Goal: Task Accomplishment & Management: Use online tool/utility

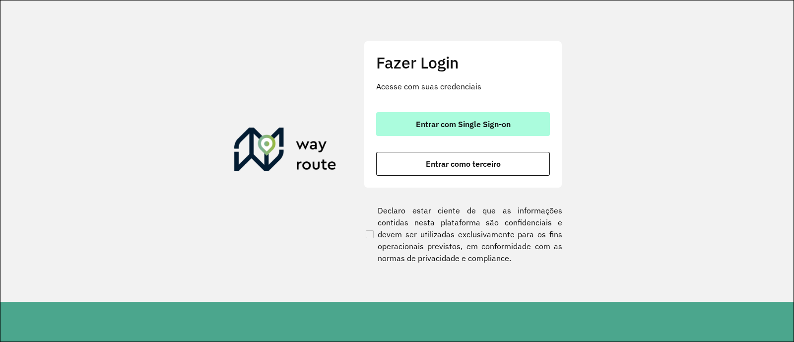
click at [493, 131] on button "Entrar com Single Sign-on" at bounding box center [463, 124] width 174 height 24
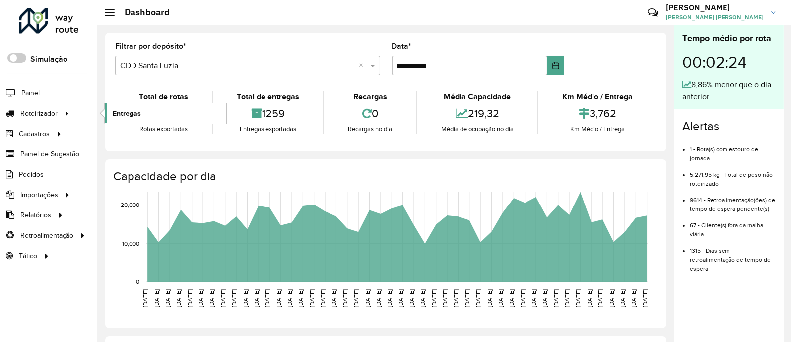
click at [129, 120] on link "Entregas" at bounding box center [166, 113] width 122 height 20
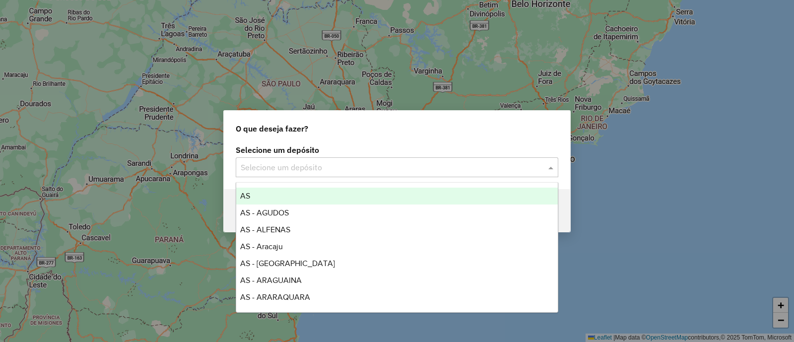
click at [300, 165] on input "text" at bounding box center [387, 168] width 293 height 12
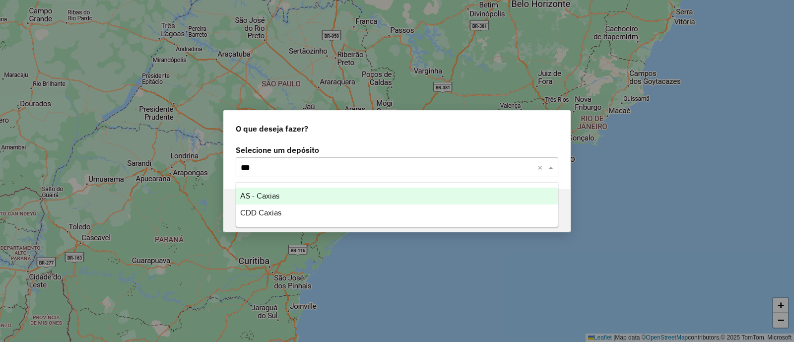
type input "****"
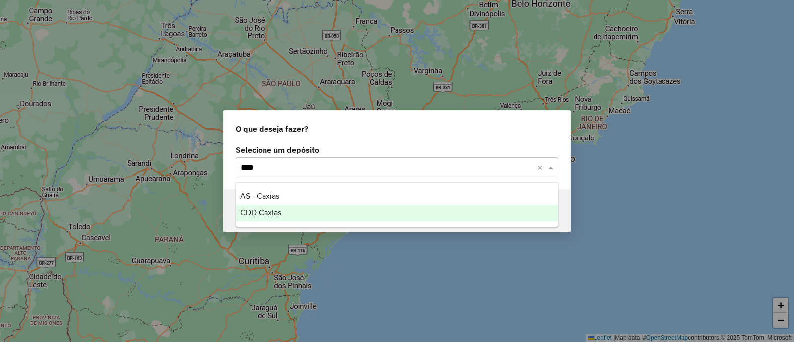
click at [308, 217] on div "CDD Caxias" at bounding box center [396, 212] width 321 height 17
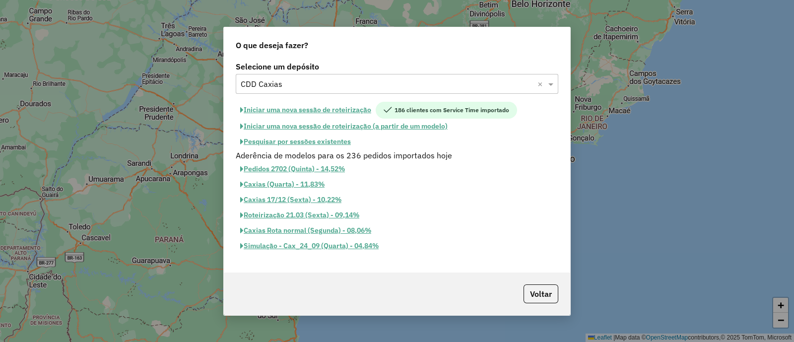
click at [310, 144] on button "Pesquisar por sessões existentes" at bounding box center [296, 141] width 120 height 15
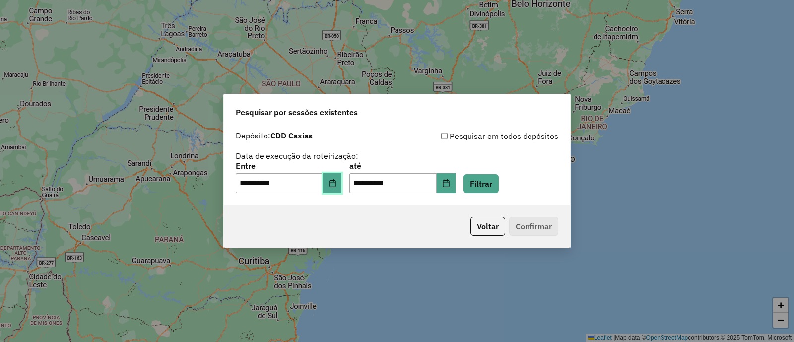
click at [333, 180] on button "Choose Date" at bounding box center [332, 183] width 19 height 20
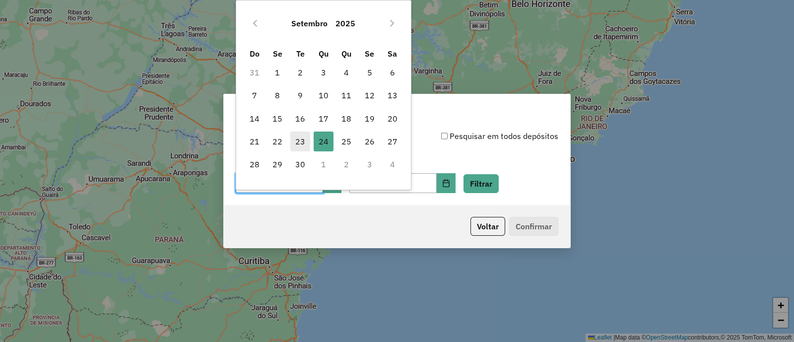
click at [293, 144] on span "23" at bounding box center [300, 141] width 20 height 20
type input "**********"
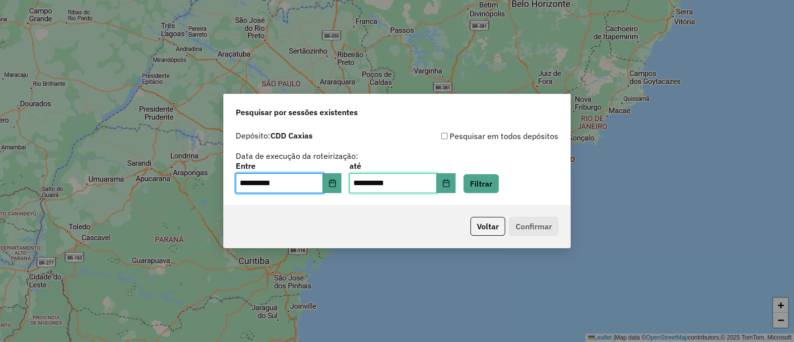
click at [402, 187] on input "**********" at bounding box center [392, 183] width 87 height 20
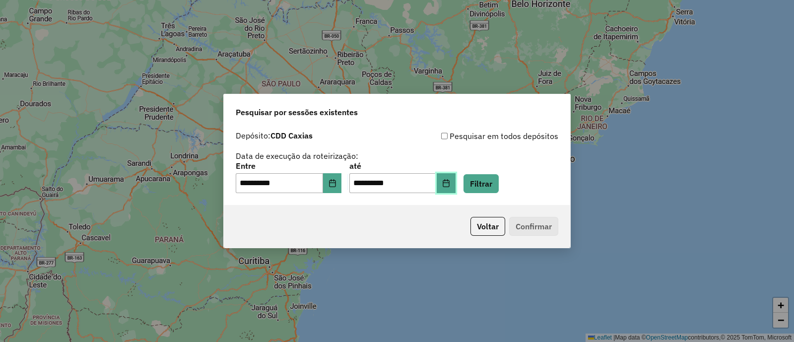
click at [455, 188] on button "Choose Date" at bounding box center [446, 183] width 19 height 20
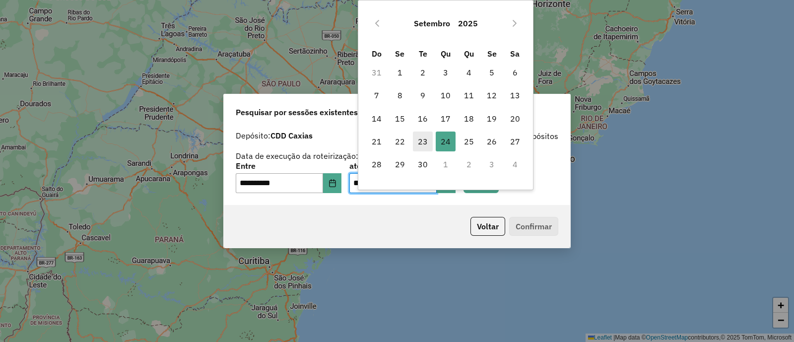
click at [419, 149] on span "23" at bounding box center [423, 141] width 20 height 20
type input "**********"
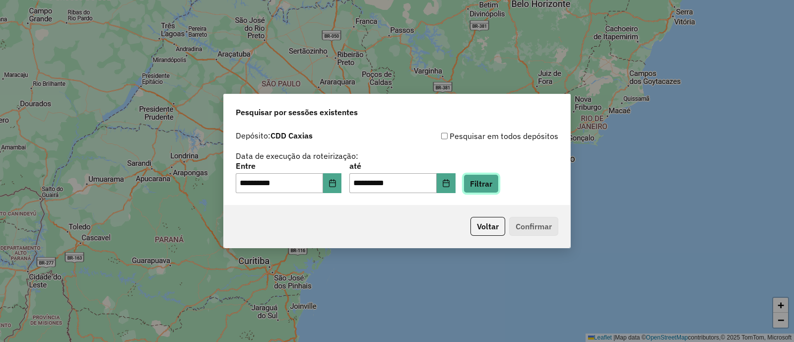
click at [499, 185] on button "Filtrar" at bounding box center [480, 183] width 35 height 19
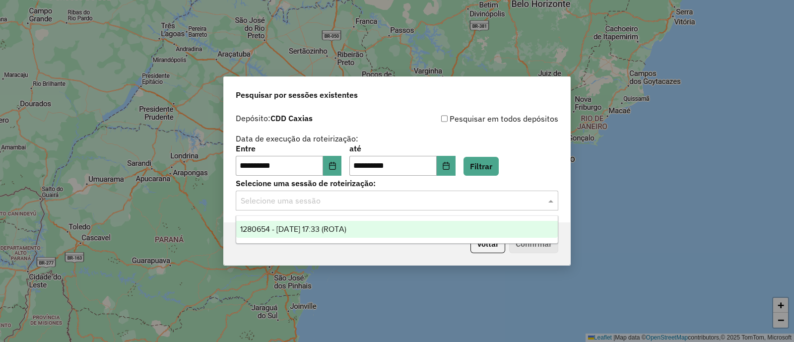
click at [510, 199] on input "text" at bounding box center [387, 201] width 293 height 12
click at [497, 227] on div "1280654 - 23/09/2025 17:33 (ROTA)" at bounding box center [396, 229] width 321 height 17
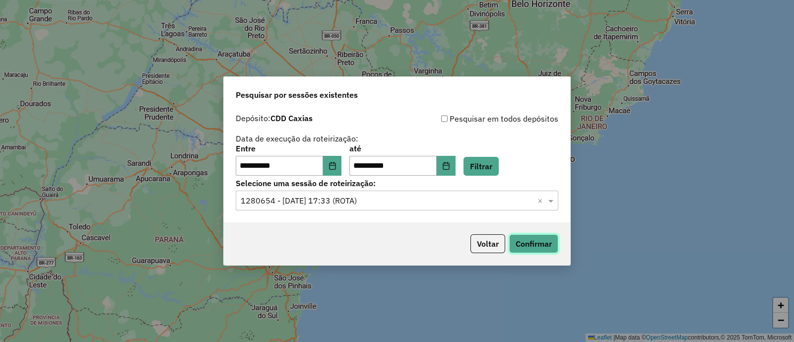
click at [531, 239] on button "Confirmar" at bounding box center [533, 243] width 49 height 19
click at [335, 163] on icon "Choose Date" at bounding box center [332, 166] width 6 height 8
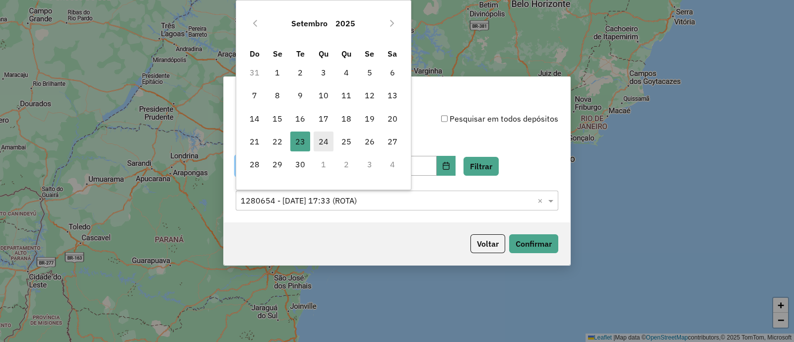
click at [321, 140] on span "24" at bounding box center [324, 141] width 20 height 20
type input "**********"
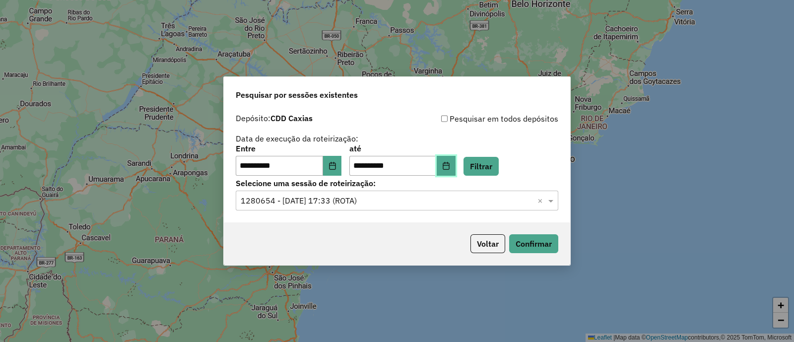
click at [449, 169] on icon "Choose Date" at bounding box center [446, 166] width 6 height 8
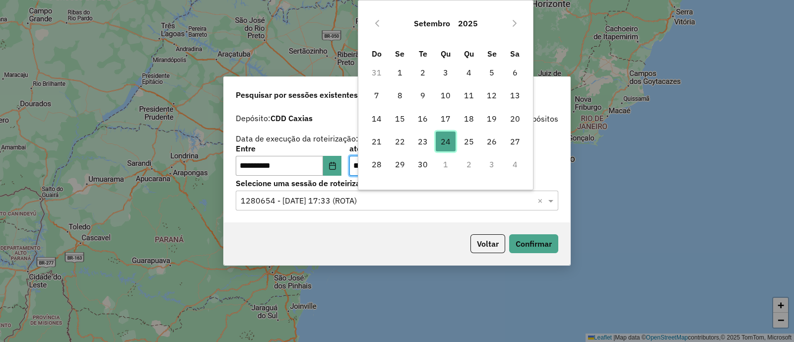
click at [453, 136] on span "24" at bounding box center [446, 141] width 20 height 20
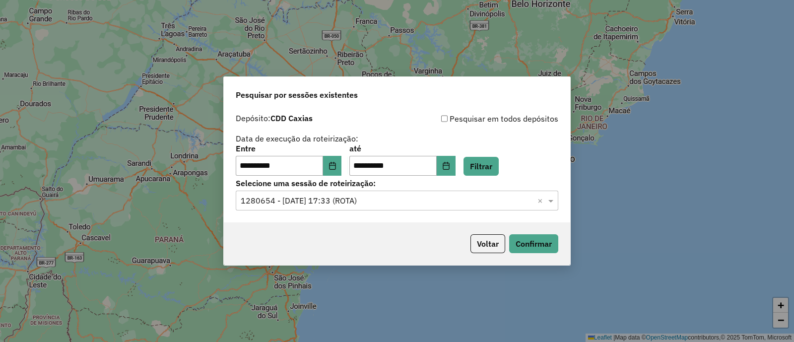
click at [518, 170] on div "**********" at bounding box center [397, 160] width 322 height 31
click at [499, 164] on button "Filtrar" at bounding box center [480, 166] width 35 height 19
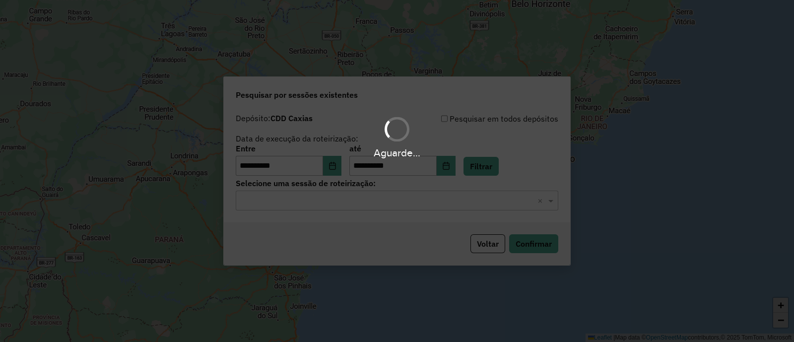
click at [495, 198] on hb-app "**********" at bounding box center [397, 171] width 794 height 342
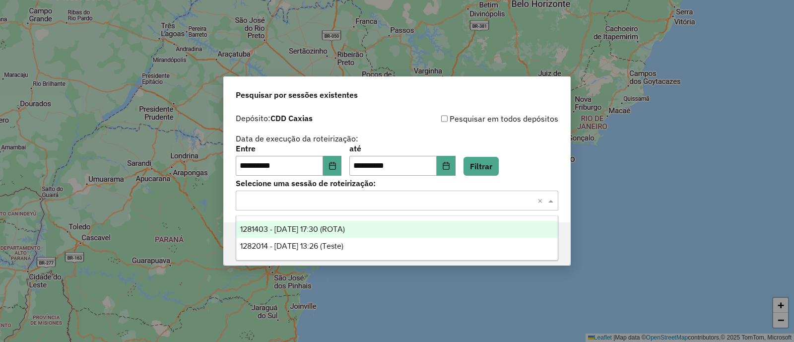
click at [495, 198] on input "text" at bounding box center [387, 201] width 293 height 12
click at [447, 233] on div "1281403 - 24/09/2025 17:30 (ROTA)" at bounding box center [396, 229] width 321 height 17
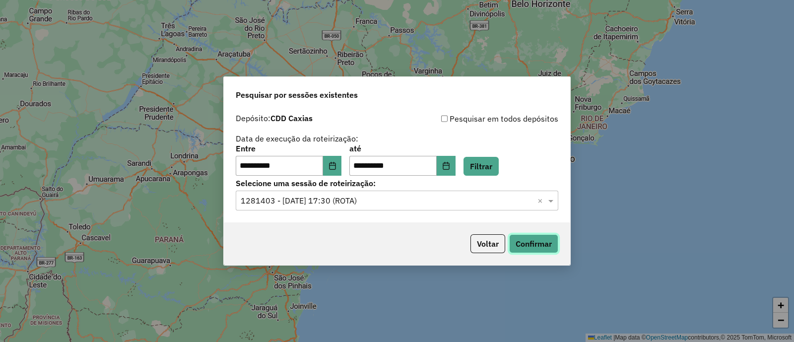
click at [546, 240] on button "Confirmar" at bounding box center [533, 243] width 49 height 19
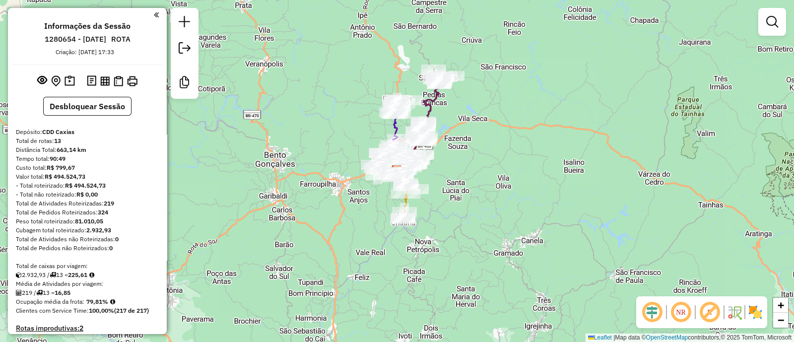
click at [749, 313] on img at bounding box center [755, 312] width 16 height 16
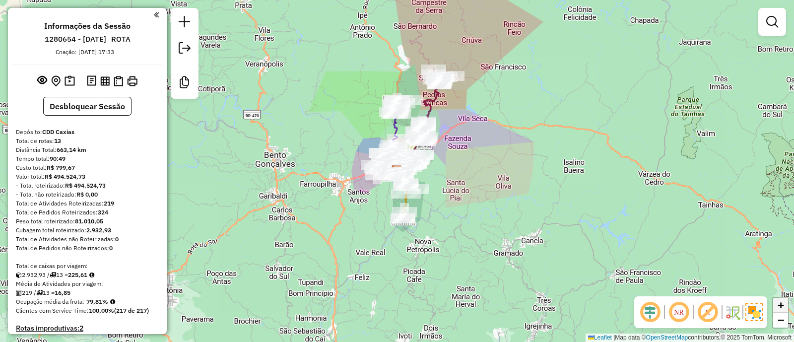
click at [783, 305] on span "+" at bounding box center [780, 305] width 6 height 12
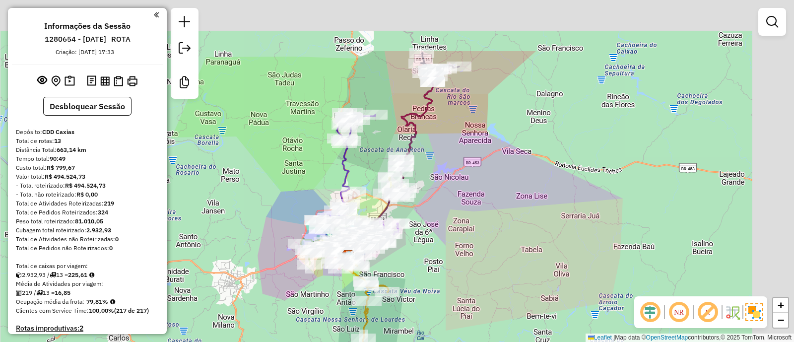
drag, startPoint x: 604, startPoint y: 190, endPoint x: 556, endPoint y: 276, distance: 99.5
click at [556, 276] on div "Janela de atendimento Grade de atendimento Capacidade Transportadoras Veículos …" at bounding box center [397, 171] width 794 height 342
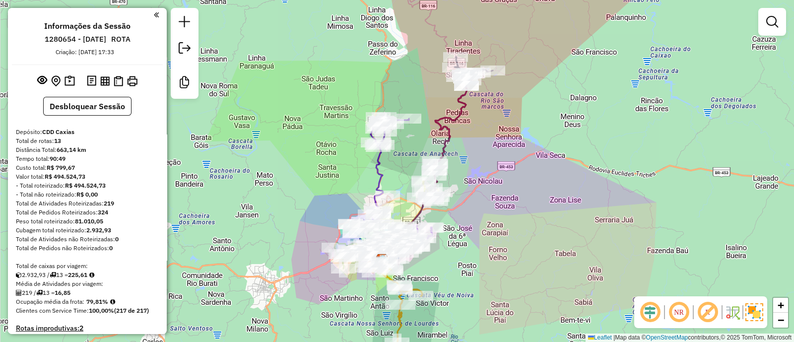
drag, startPoint x: 554, startPoint y: 222, endPoint x: 588, endPoint y: 225, distance: 33.8
click at [588, 225] on div "Janela de atendimento Grade de atendimento Capacidade Transportadoras Veículos …" at bounding box center [397, 171] width 794 height 342
click at [164, 78] on div "Informações da Sessão 1280654 - 23/09/2025 ROTA Criação: 22/09/2025 17:33 Desbl…" at bounding box center [87, 171] width 159 height 326
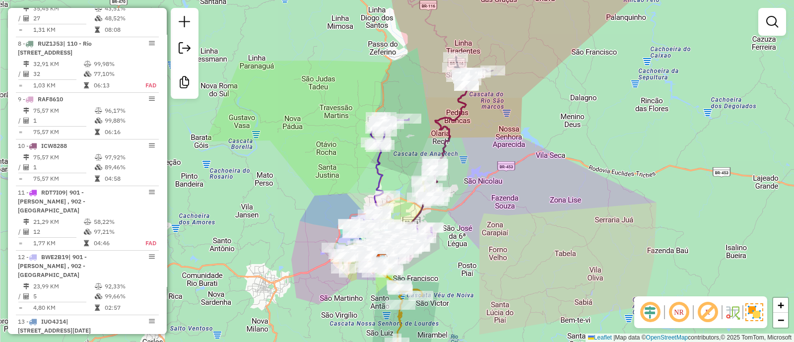
scroll to position [896, 0]
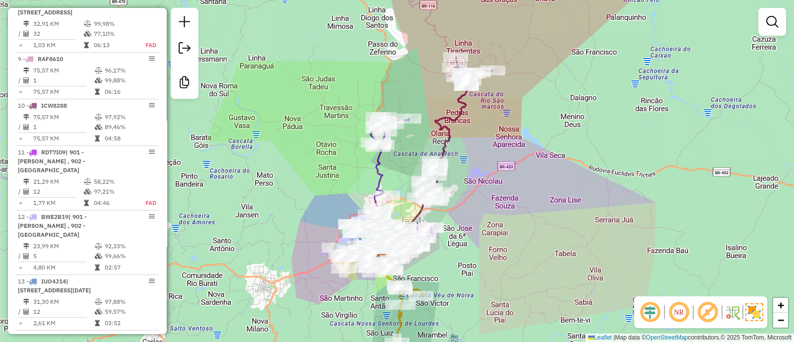
click at [695, 157] on div "Janela de atendimento Grade de atendimento Capacidade Transportadoras Veículos …" at bounding box center [397, 171] width 794 height 342
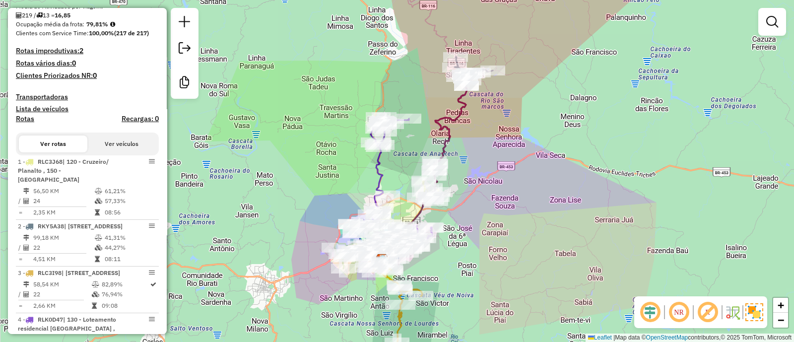
scroll to position [0, 0]
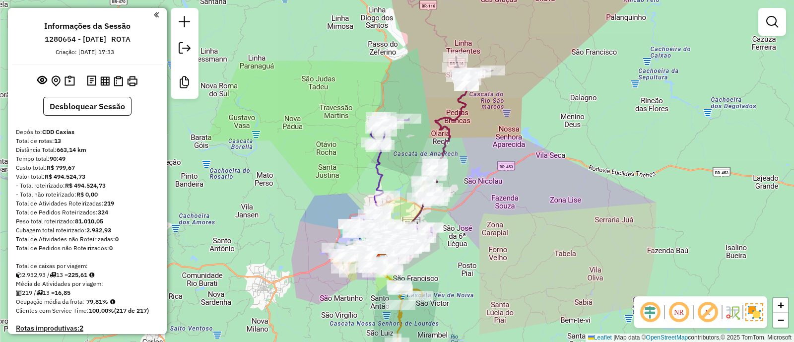
click at [782, 19] on div at bounding box center [772, 22] width 28 height 28
click at [780, 20] on link at bounding box center [772, 22] width 20 height 20
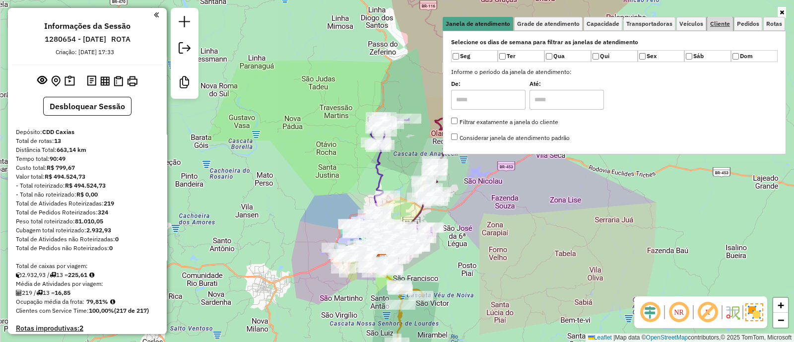
click at [715, 21] on span "Cliente" at bounding box center [720, 24] width 20 height 6
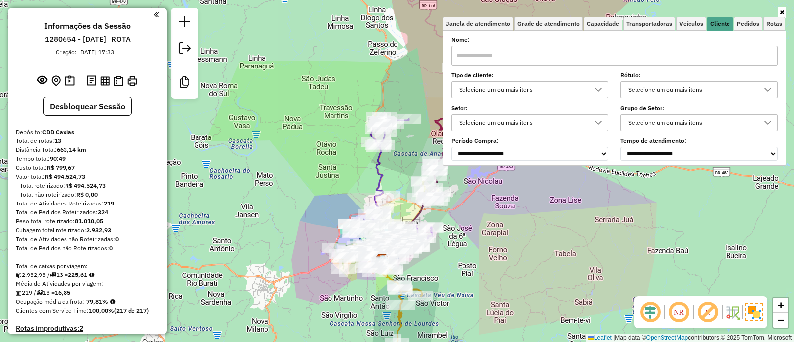
click at [564, 50] on input "text" at bounding box center [614, 56] width 326 height 20
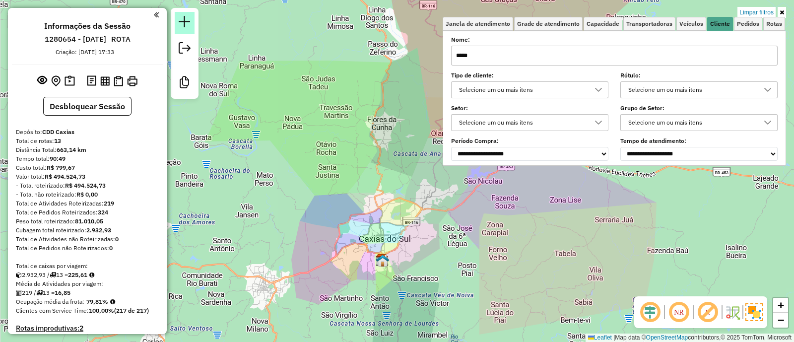
type input "*****"
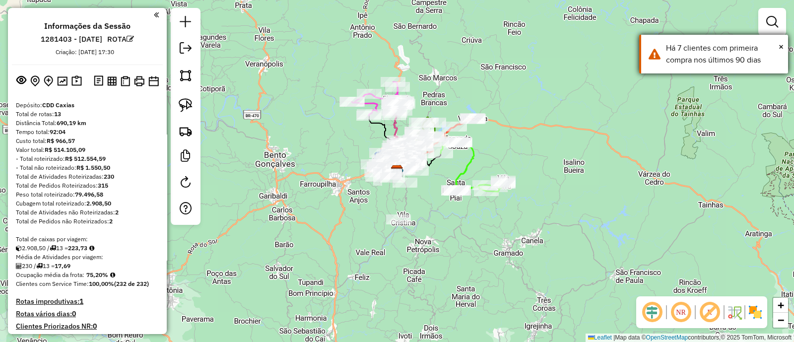
click at [776, 51] on div "Há 7 clientes com primeira compra nos últimos 90 dias" at bounding box center [723, 54] width 115 height 24
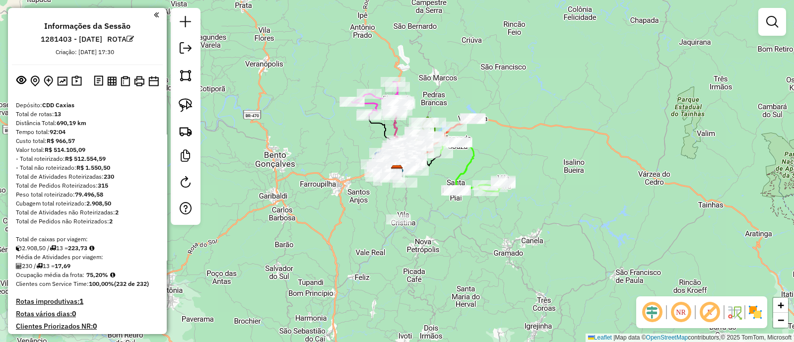
click at [774, 9] on div at bounding box center [772, 22] width 28 height 28
click at [774, 12] on link at bounding box center [772, 22] width 20 height 20
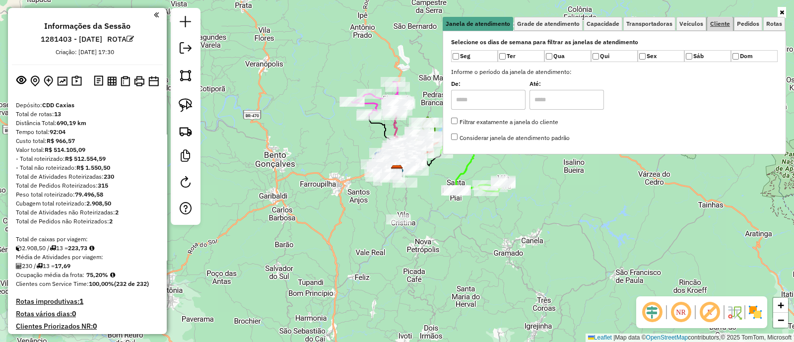
click at [721, 17] on link "Cliente" at bounding box center [720, 24] width 26 height 14
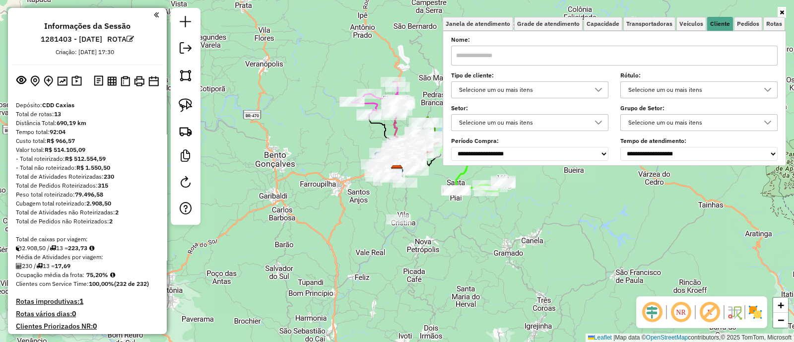
click at [555, 61] on input "text" at bounding box center [614, 56] width 326 height 20
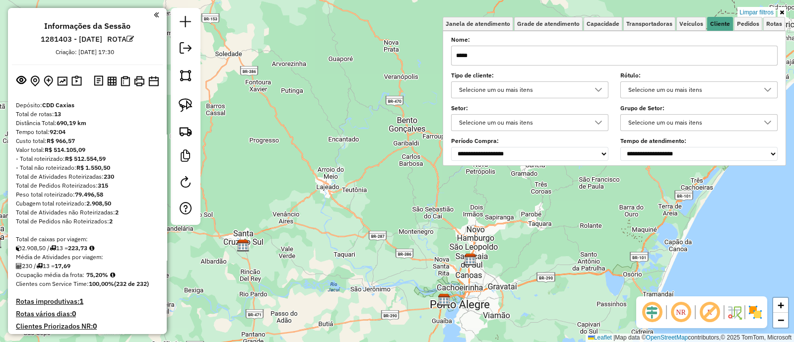
click at [482, 53] on input "*****" at bounding box center [614, 56] width 326 height 20
type input "*"
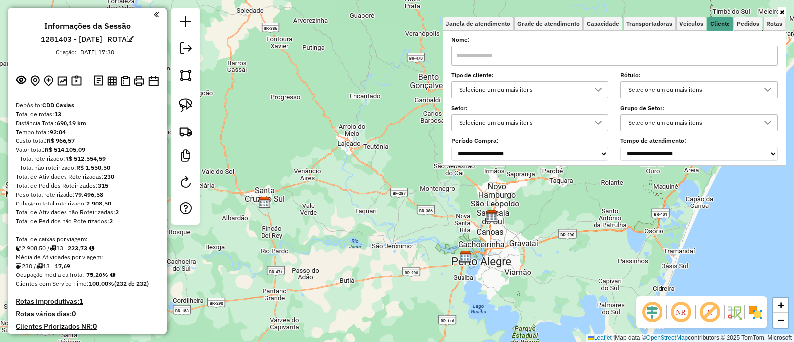
drag, startPoint x: 251, startPoint y: 255, endPoint x: 278, endPoint y: 197, distance: 63.9
click at [278, 197] on div "Janela de atendimento Grade de atendimento Capacidade Transportadoras Veículos …" at bounding box center [397, 171] width 794 height 342
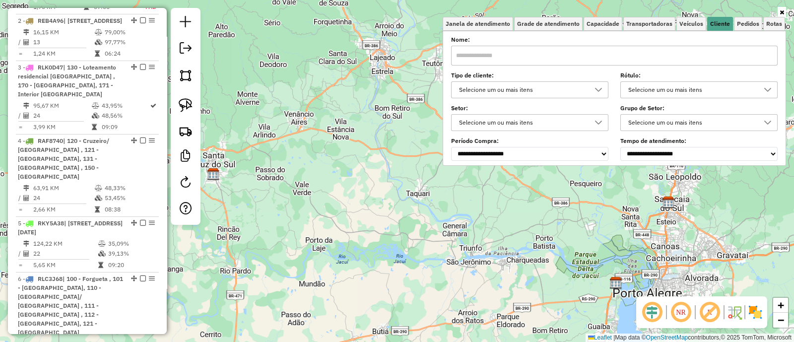
scroll to position [477, 0]
click at [378, 170] on div "Janela de atendimento Grade de atendimento Capacidade Transportadoras Veículos …" at bounding box center [397, 171] width 794 height 342
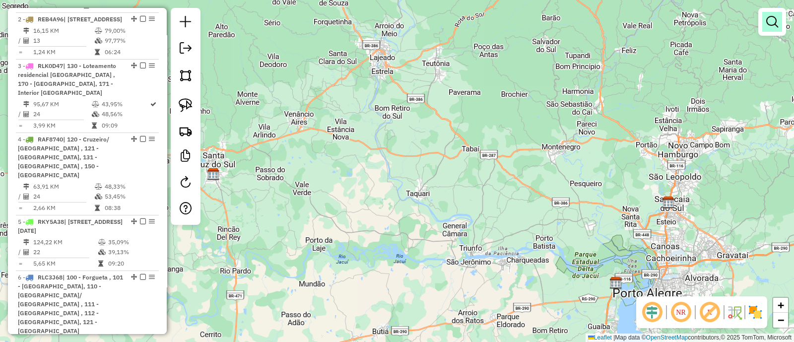
drag, startPoint x: 784, startPoint y: 24, endPoint x: 767, endPoint y: 23, distance: 16.4
click at [767, 23] on div at bounding box center [772, 22] width 28 height 28
click at [767, 23] on em at bounding box center [772, 22] width 12 height 12
